Goal: Task Accomplishment & Management: Use online tool/utility

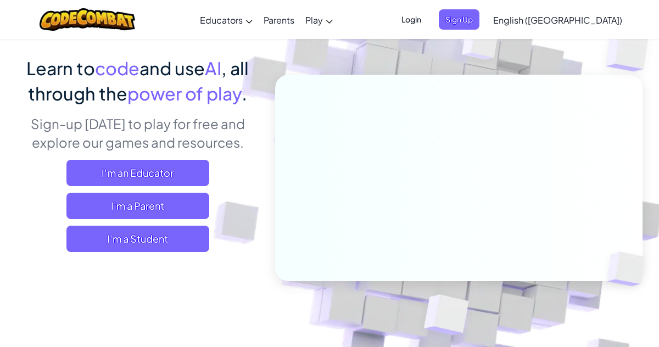
scroll to position [85, 0]
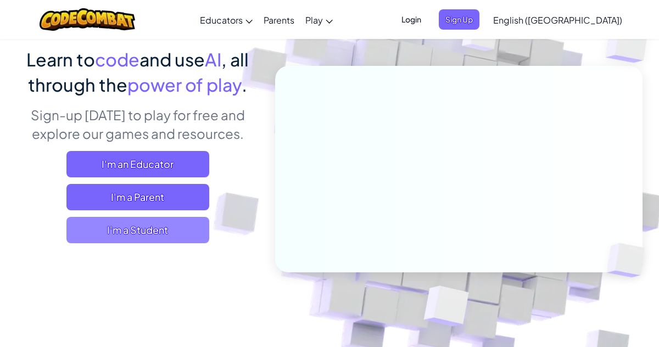
click at [124, 233] on span "I'm a Student" at bounding box center [137, 230] width 143 height 26
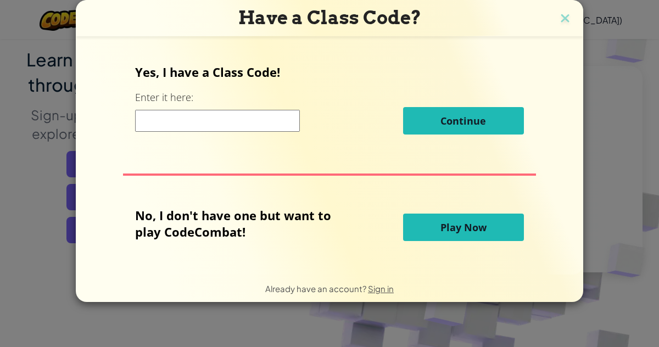
click at [446, 225] on span "Play Now" at bounding box center [464, 227] width 46 height 13
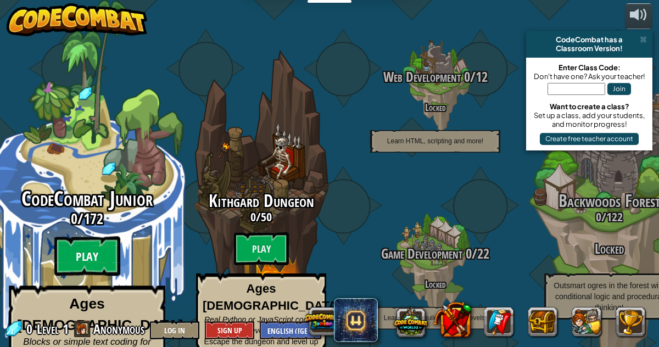
click at [81, 239] on btn "Play" at bounding box center [87, 257] width 66 height 40
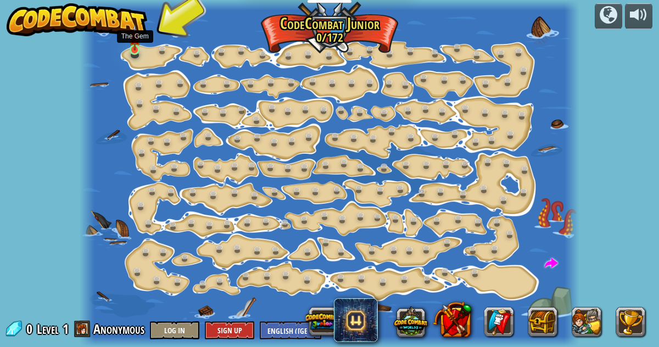
click at [133, 49] on img at bounding box center [135, 37] width 12 height 26
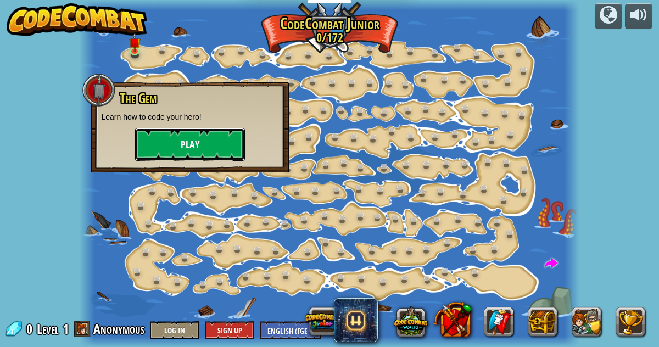
click at [185, 143] on button "Play" at bounding box center [190, 144] width 110 height 33
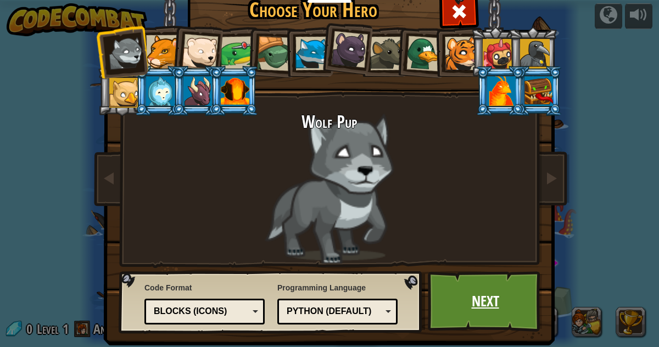
click at [479, 287] on link "Next" at bounding box center [485, 301] width 115 height 60
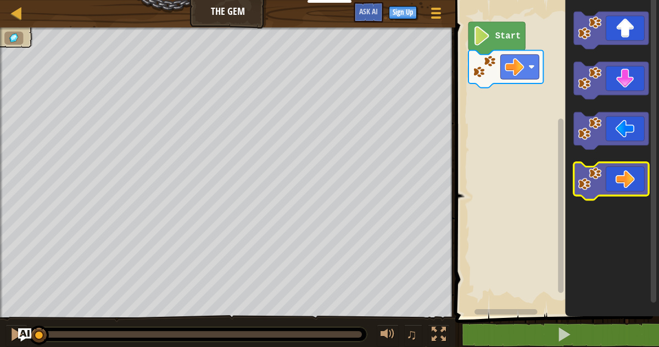
click at [620, 177] on icon "Blockly Workspace" at bounding box center [611, 181] width 75 height 37
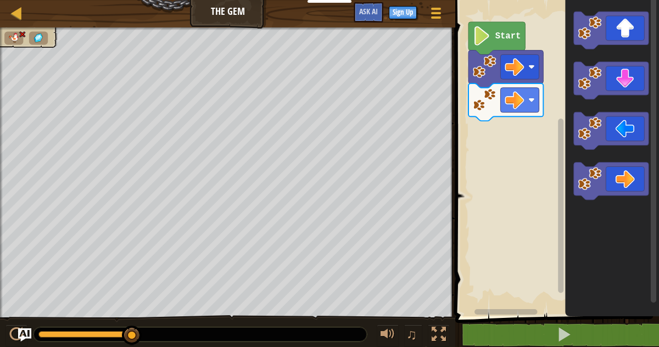
click at [483, 32] on image "Blockly Workspace" at bounding box center [482, 35] width 18 height 19
click at [483, 45] on image "Blockly Workspace" at bounding box center [482, 35] width 18 height 19
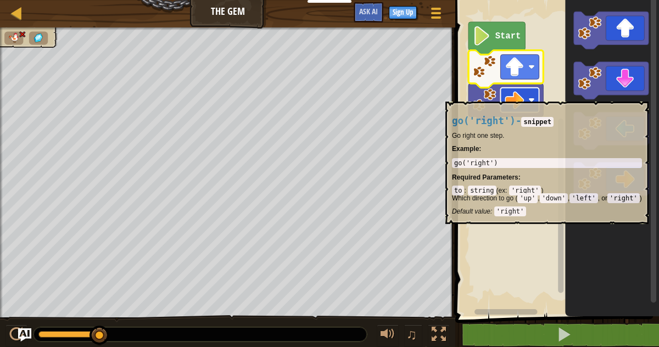
click at [532, 96] on rect "Blockly Workspace" at bounding box center [520, 100] width 38 height 25
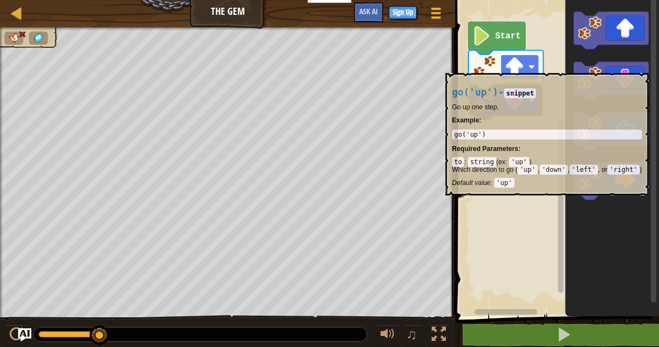
click at [533, 68] on image "Blockly Workspace" at bounding box center [531, 67] width 7 height 7
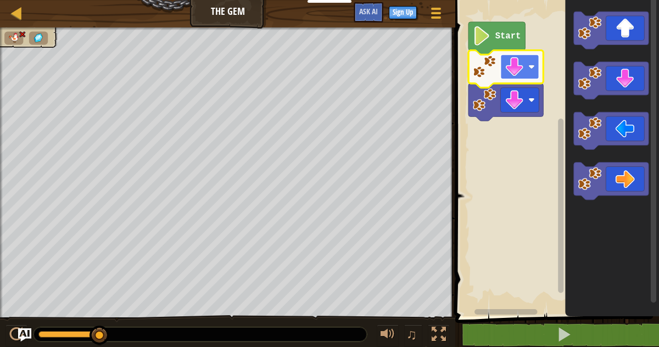
click at [532, 65] on image "Blockly Workspace" at bounding box center [531, 67] width 7 height 7
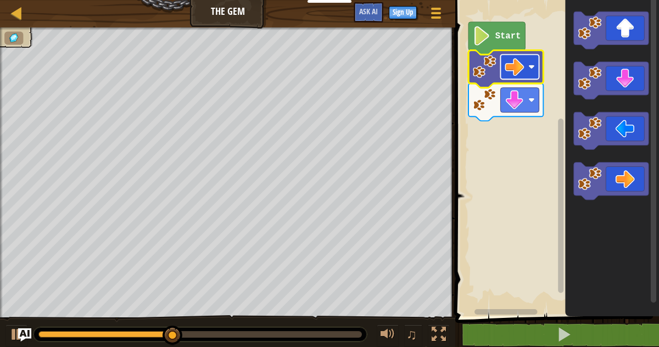
click at [532, 64] on image "Blockly Workspace" at bounding box center [531, 67] width 7 height 7
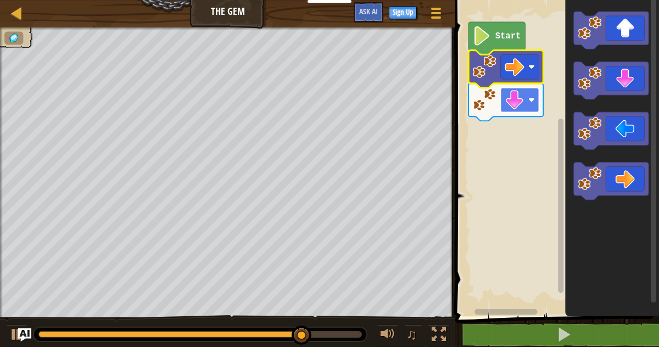
click at [526, 103] on rect "Blockly Workspace" at bounding box center [520, 100] width 38 height 25
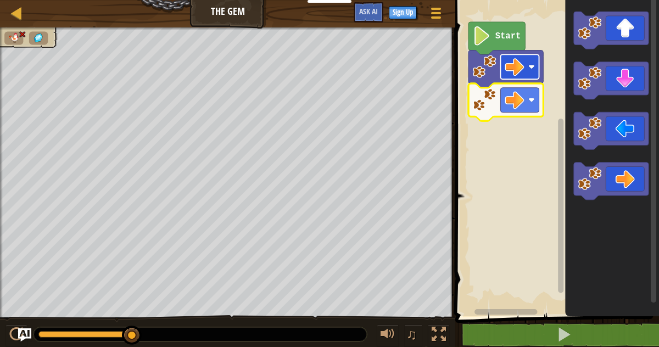
click at [536, 58] on rect "Blockly Workspace" at bounding box center [520, 66] width 38 height 25
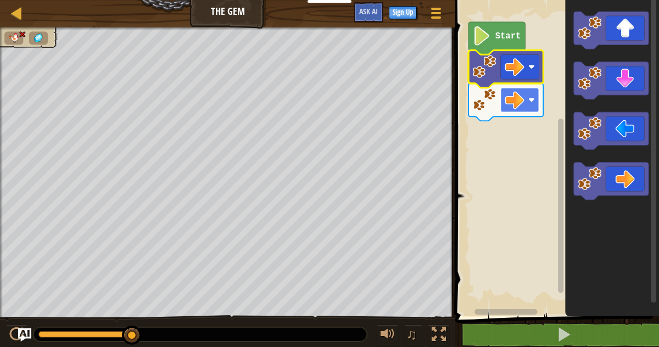
click at [535, 96] on rect "Blockly Workspace" at bounding box center [520, 100] width 38 height 25
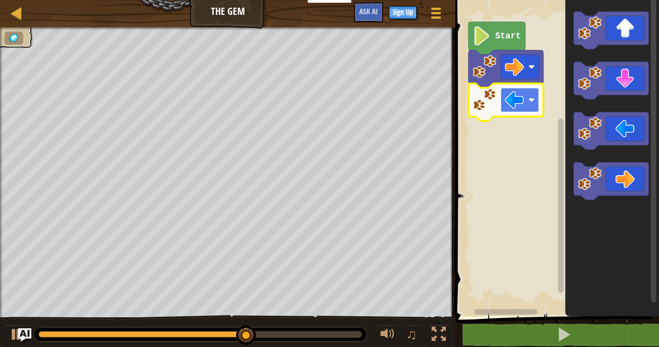
click at [531, 103] on rect "Blockly Workspace" at bounding box center [520, 100] width 38 height 25
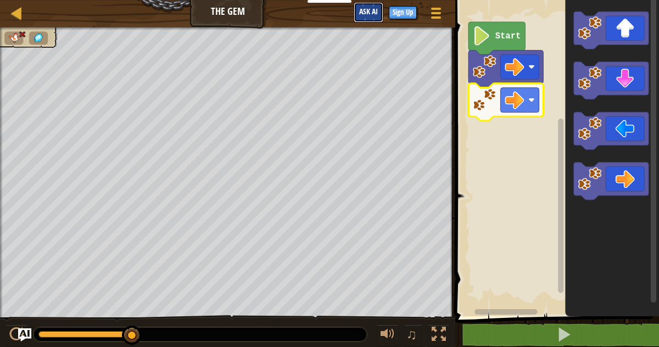
click at [359, 12] on span "Ask AI" at bounding box center [368, 11] width 19 height 10
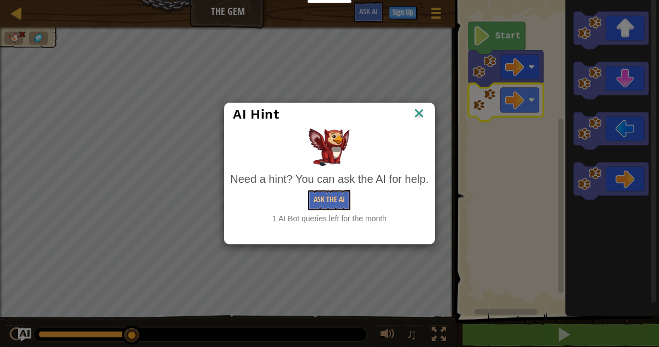
click at [420, 112] on img at bounding box center [419, 114] width 14 height 16
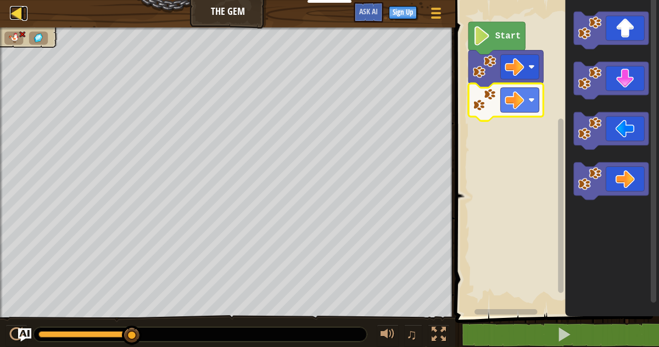
click at [21, 20] on div at bounding box center [17, 13] width 14 height 14
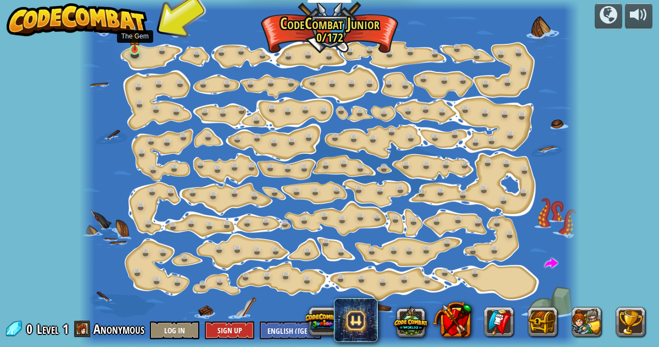
click at [133, 44] on img at bounding box center [135, 37] width 12 height 26
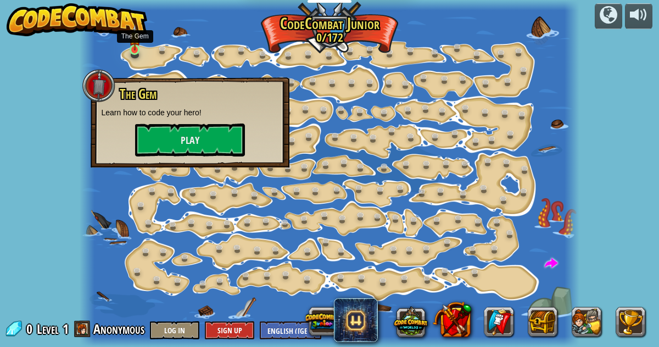
click at [133, 44] on img at bounding box center [135, 37] width 12 height 26
